Goal: Find contact information: Find contact information

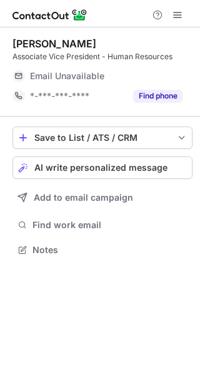
scroll to position [241, 200]
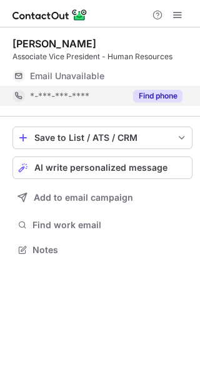
click at [162, 95] on button "Find phone" at bounding box center [157, 96] width 49 height 12
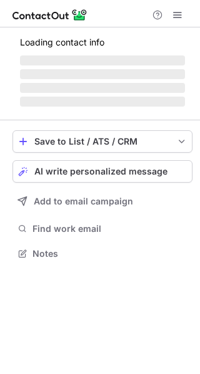
scroll to position [253, 200]
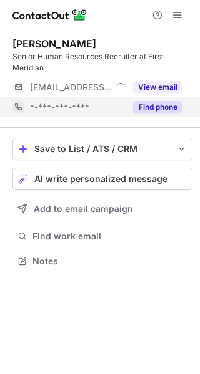
click at [165, 109] on button "Find phone" at bounding box center [157, 107] width 49 height 12
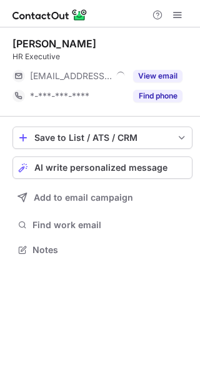
scroll to position [241, 200]
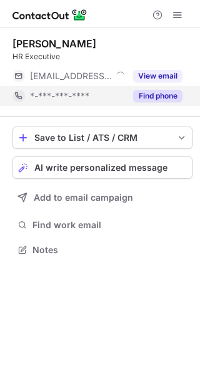
click at [149, 99] on button "Find phone" at bounding box center [157, 96] width 49 height 12
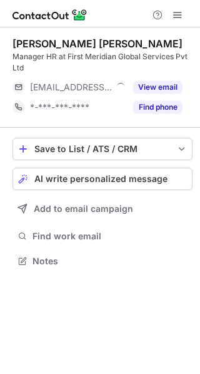
scroll to position [253, 200]
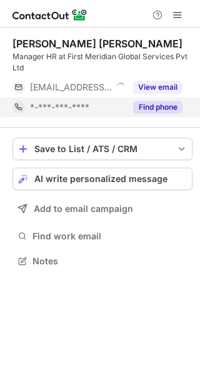
click at [149, 110] on button "Find phone" at bounding box center [157, 107] width 49 height 12
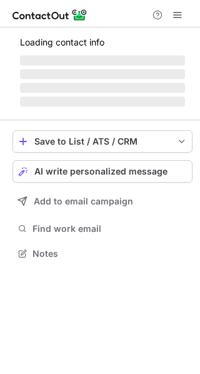
scroll to position [241, 200]
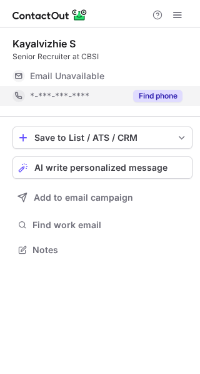
click at [155, 99] on button "Find phone" at bounding box center [157, 96] width 49 height 12
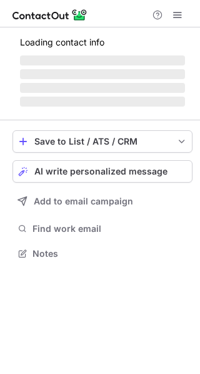
scroll to position [253, 200]
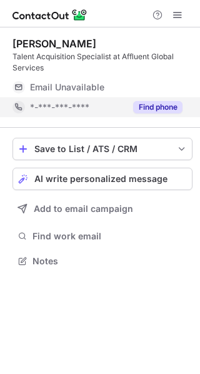
click at [148, 110] on button "Find phone" at bounding box center [157, 107] width 49 height 12
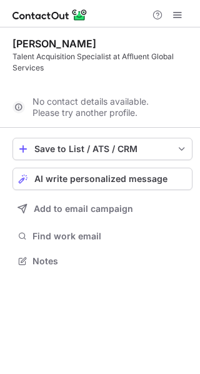
scroll to position [233, 200]
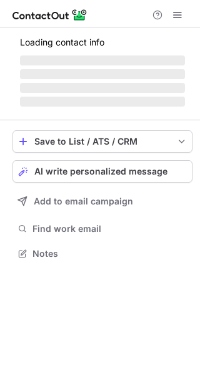
scroll to position [241, 200]
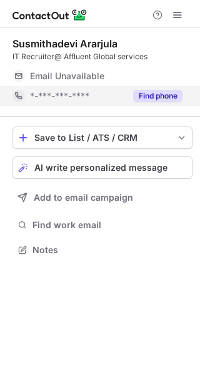
click at [150, 101] on button "Find phone" at bounding box center [157, 96] width 49 height 12
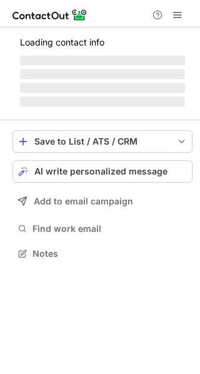
scroll to position [241, 200]
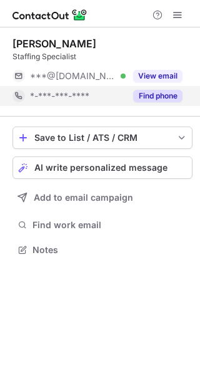
click at [158, 92] on button "Find phone" at bounding box center [157, 96] width 49 height 12
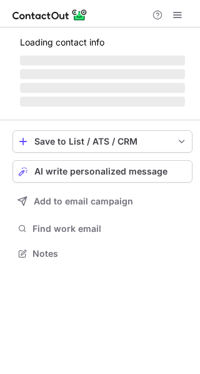
scroll to position [261, 200]
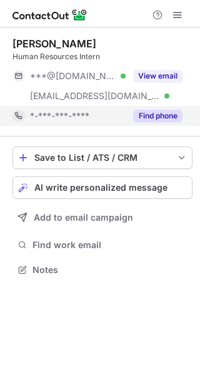
click at [157, 114] on button "Find phone" at bounding box center [157, 116] width 49 height 12
click at [125, 114] on div "*-***-***-****" at bounding box center [77, 115] width 95 height 11
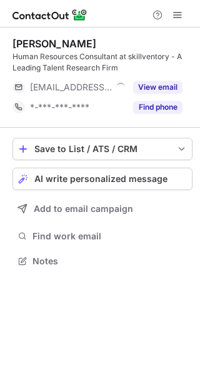
scroll to position [253, 200]
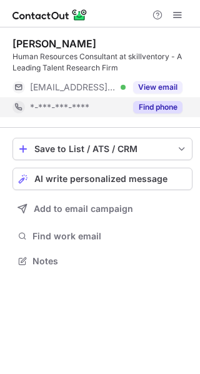
click at [160, 111] on button "Find phone" at bounding box center [157, 107] width 49 height 12
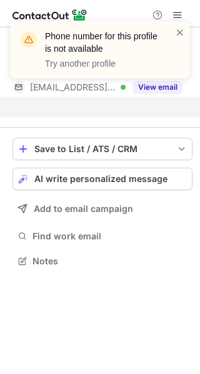
scroll to position [233, 200]
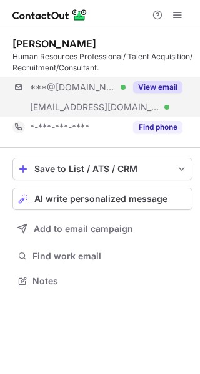
scroll to position [273, 200]
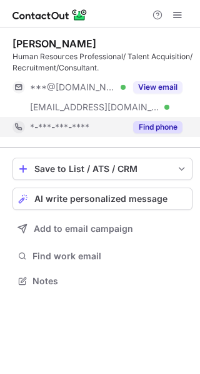
click at [142, 128] on button "Find phone" at bounding box center [157, 127] width 49 height 12
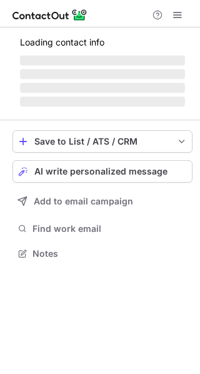
scroll to position [253, 200]
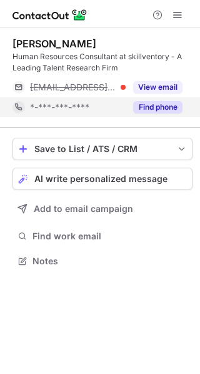
click at [167, 109] on button "Find phone" at bounding box center [157, 107] width 49 height 12
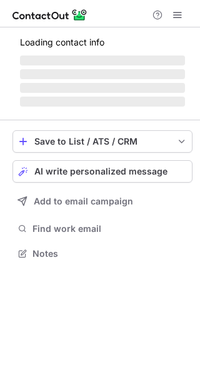
scroll to position [253, 200]
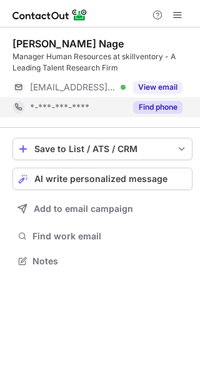
click at [147, 109] on button "Find phone" at bounding box center [157, 107] width 49 height 12
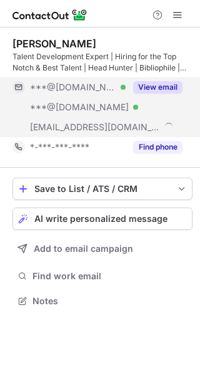
scroll to position [293, 200]
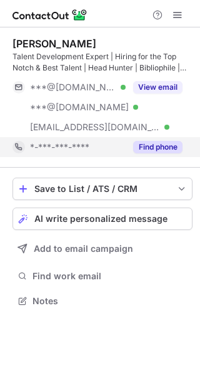
click at [159, 146] on button "Find phone" at bounding box center [157, 147] width 49 height 12
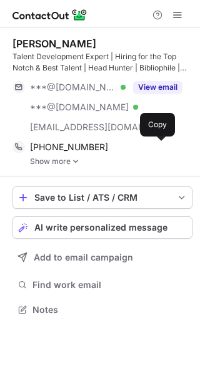
scroll to position [301, 200]
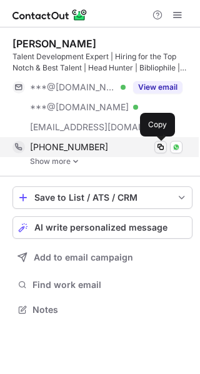
click at [160, 149] on span at bounding box center [160, 147] width 10 height 10
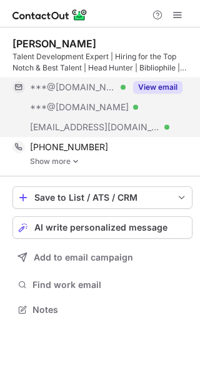
click at [151, 85] on button "View email" at bounding box center [157, 87] width 49 height 12
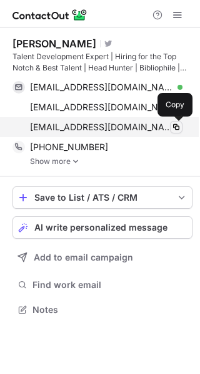
click at [177, 127] on span at bounding box center [176, 127] width 10 height 10
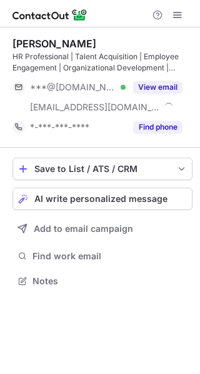
scroll to position [273, 200]
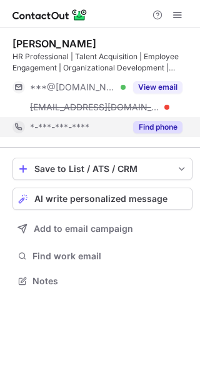
click at [152, 125] on button "Find phone" at bounding box center [157, 127] width 49 height 12
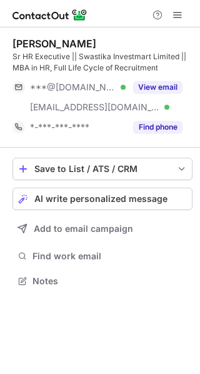
scroll to position [273, 200]
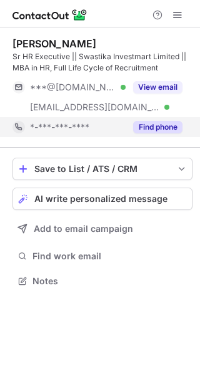
click at [147, 125] on button "Find phone" at bounding box center [157, 127] width 49 height 12
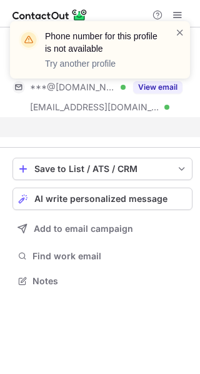
scroll to position [253, 200]
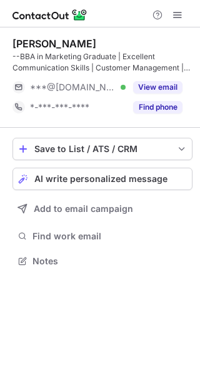
scroll to position [253, 200]
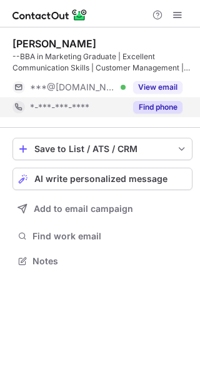
click at [146, 110] on button "Find phone" at bounding box center [157, 107] width 49 height 12
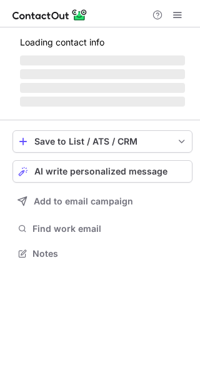
scroll to position [253, 200]
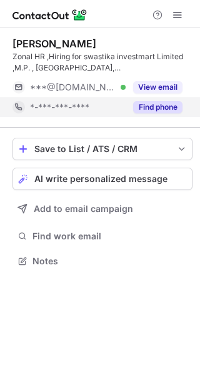
click at [163, 107] on button "Find phone" at bounding box center [157, 107] width 49 height 12
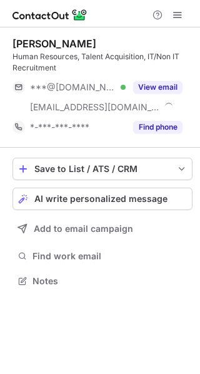
scroll to position [273, 200]
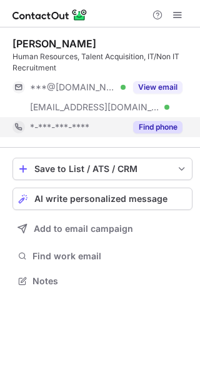
click at [141, 125] on button "Find phone" at bounding box center [157, 127] width 49 height 12
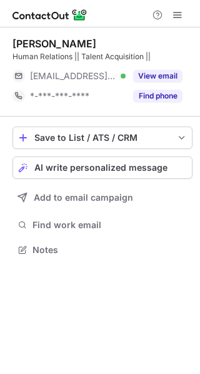
scroll to position [241, 200]
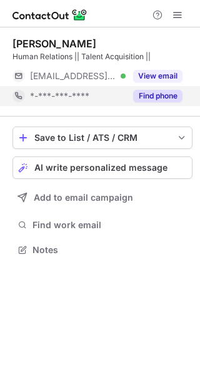
click at [147, 97] on button "Find phone" at bounding box center [157, 96] width 49 height 12
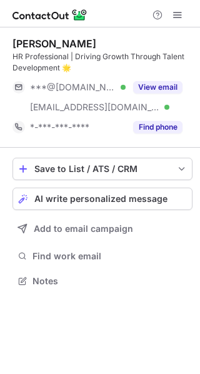
scroll to position [273, 200]
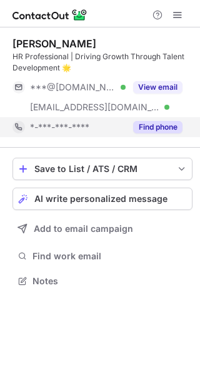
click at [143, 130] on button "Find phone" at bounding box center [157, 127] width 49 height 12
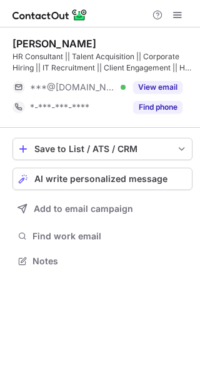
scroll to position [253, 200]
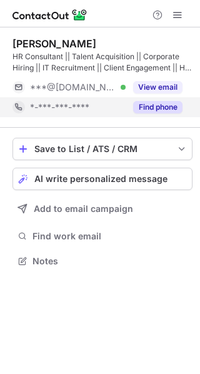
click at [145, 112] on button "Find phone" at bounding box center [157, 107] width 49 height 12
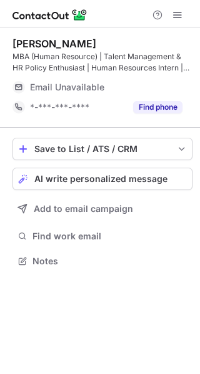
scroll to position [253, 200]
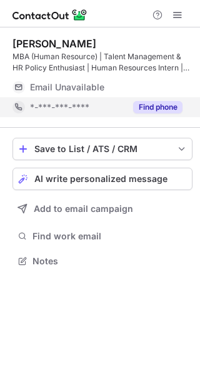
click at [147, 105] on button "Find phone" at bounding box center [157, 107] width 49 height 12
